Goal: Task Accomplishment & Management: Manage account settings

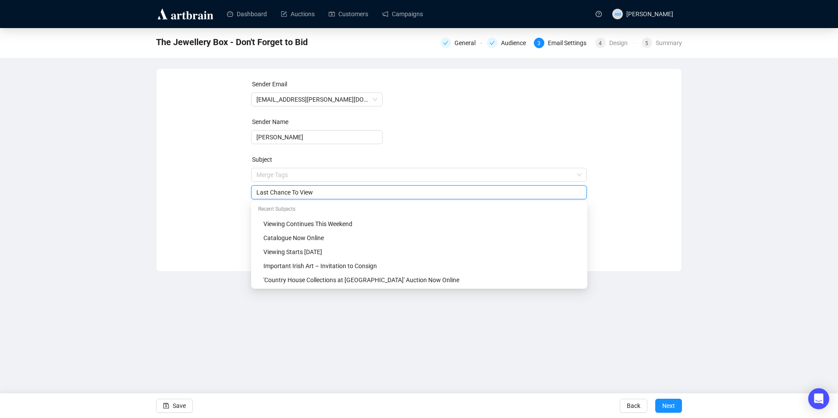
drag, startPoint x: 305, startPoint y: 192, endPoint x: 193, endPoint y: 201, distance: 111.8
click at [193, 201] on div "Sender Email [EMAIL_ADDRESS][PERSON_NAME][DOMAIN_NAME] Sender Name [PERSON_NAME…" at bounding box center [419, 163] width 504 height 168
type input "Don't Forget to Bid"
click at [217, 201] on div "Sender Email [EMAIL_ADDRESS][PERSON_NAME][DOMAIN_NAME] Sender Name [PERSON_NAME…" at bounding box center [419, 163] width 504 height 168
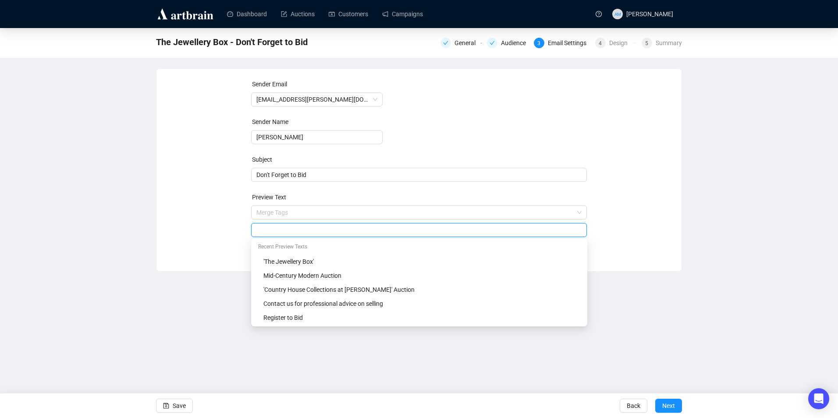
click at [295, 229] on input "search" at bounding box center [420, 230] width 326 height 13
type input "The Jewellery Box Auction"
click at [185, 403] on span "Save" at bounding box center [179, 406] width 13 height 25
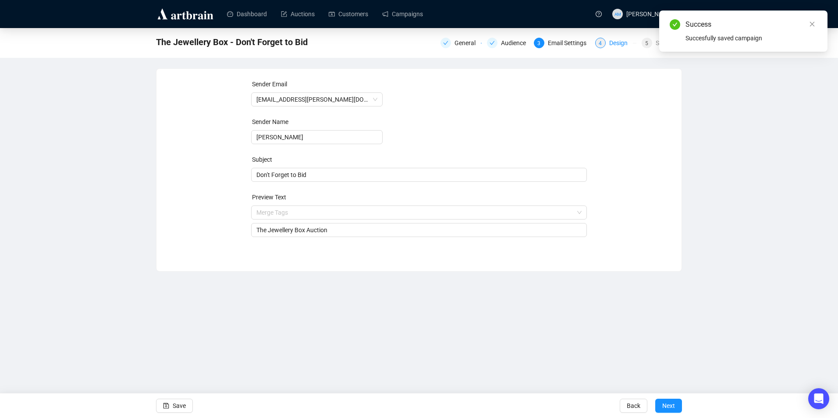
click at [599, 43] on div "4" at bounding box center [601, 43] width 11 height 11
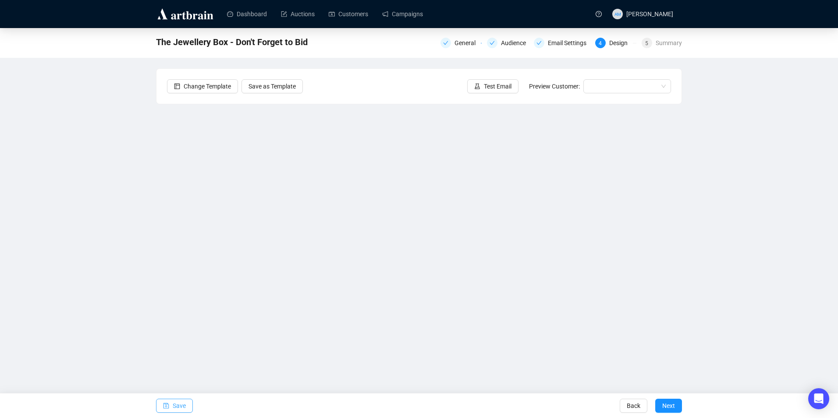
click at [177, 414] on span "Save" at bounding box center [179, 406] width 13 height 25
click at [410, 13] on link "Campaigns" at bounding box center [402, 14] width 41 height 23
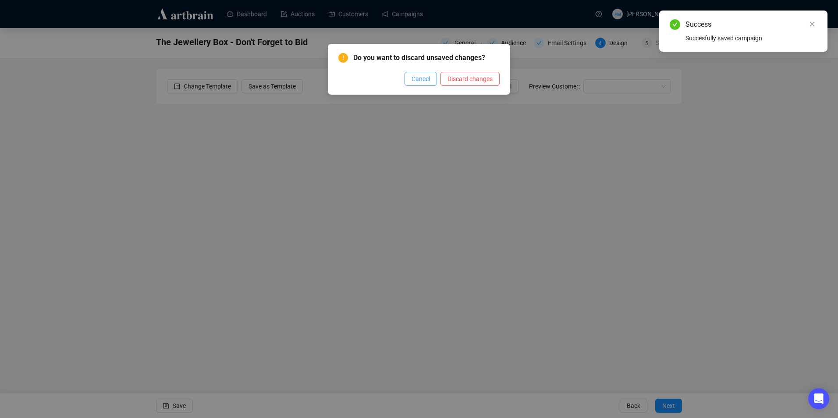
click at [425, 76] on span "Cancel" at bounding box center [421, 79] width 18 height 10
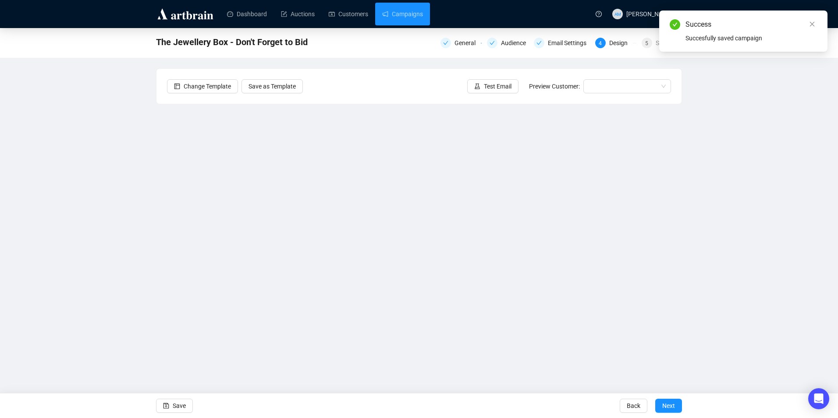
drag, startPoint x: 176, startPoint y: 406, endPoint x: 224, endPoint y: 355, distance: 69.5
click at [176, 405] on span "Save" at bounding box center [179, 406] width 13 height 25
click at [407, 20] on link "Campaigns" at bounding box center [402, 14] width 41 height 23
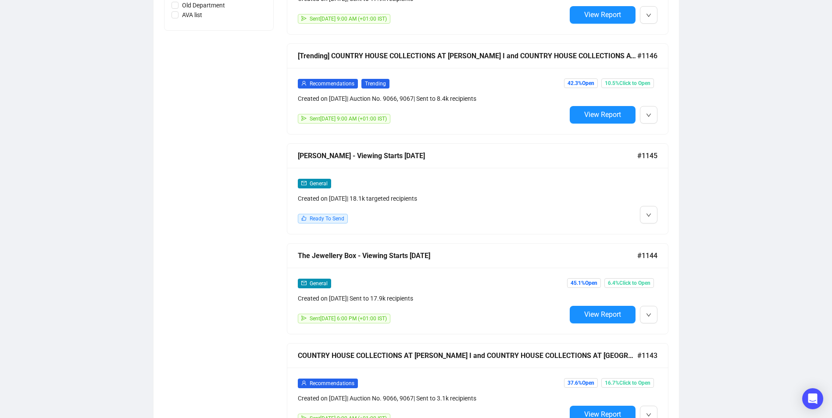
scroll to position [526, 0]
